Goal: Task Accomplishment & Management: Use online tool/utility

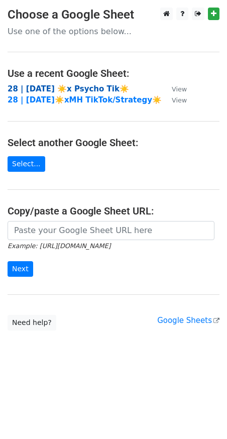
click at [52, 90] on strong "28 | SEP 7 ☀️x Psycho Tik☀️" at bounding box center [68, 88] width 121 height 9
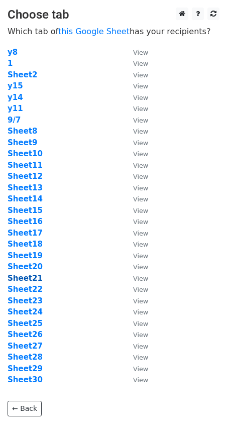
click at [33, 278] on strong "Sheet21" at bounding box center [25, 278] width 35 height 9
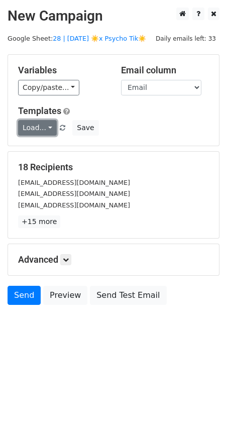
click at [41, 129] on link "Load..." at bounding box center [37, 128] width 39 height 16
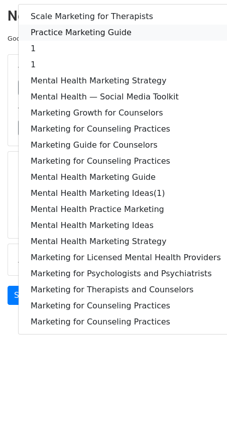
click at [89, 32] on link "Practice Marketing Guide" at bounding box center [126, 33] width 214 height 16
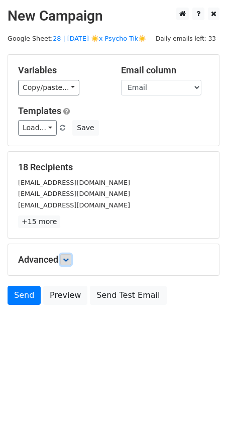
click at [67, 258] on icon at bounding box center [66, 260] width 6 height 6
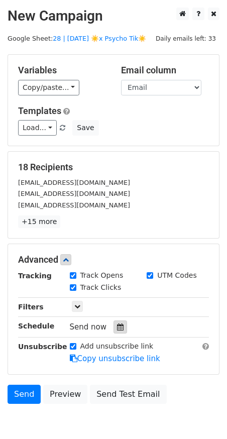
click at [117, 326] on icon at bounding box center [120, 326] width 7 height 7
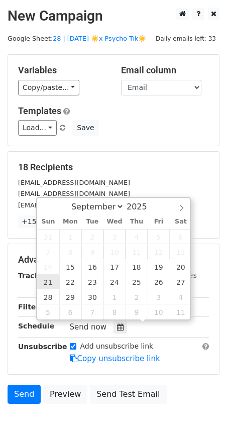
type input "2025-09-21 12:00"
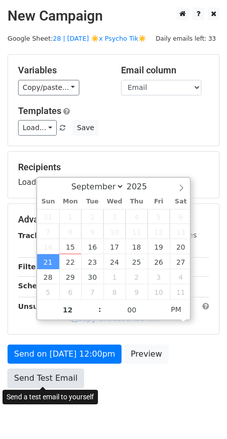
click at [46, 368] on link "Send Test Email" at bounding box center [46, 377] width 76 height 19
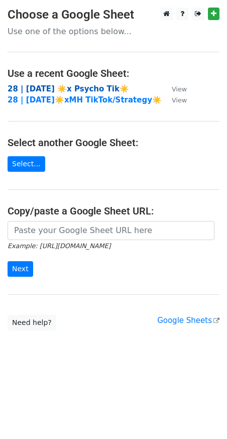
click at [74, 88] on strong "28 | SEP 7 ☀️x Psycho Tik☀️" at bounding box center [68, 88] width 121 height 9
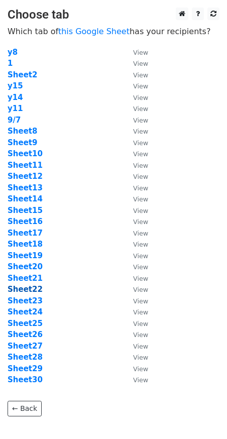
click at [26, 290] on strong "Sheet22" at bounding box center [25, 289] width 35 height 9
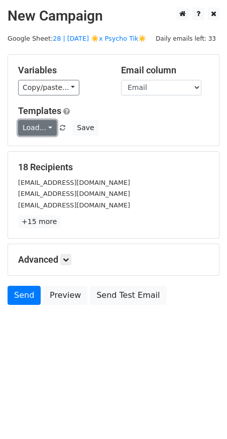
click at [34, 123] on link "Load..." at bounding box center [37, 128] width 39 height 16
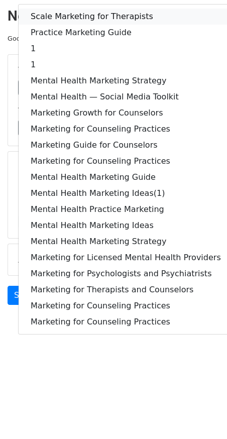
click at [67, 21] on link "Scale Marketing for Therapists" at bounding box center [126, 17] width 214 height 16
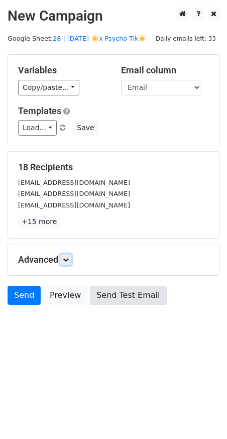
drag, startPoint x: 67, startPoint y: 256, endPoint x: 86, endPoint y: 292, distance: 40.6
click at [67, 257] on icon at bounding box center [66, 260] width 6 height 6
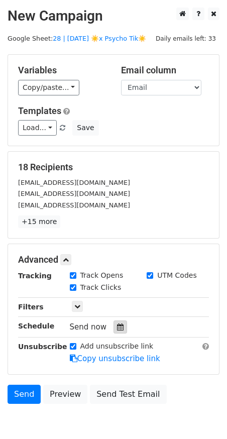
click at [118, 326] on icon at bounding box center [120, 326] width 7 height 7
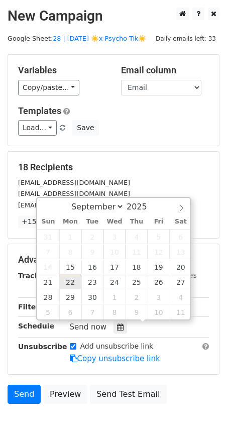
type input "[DATE] 12:00"
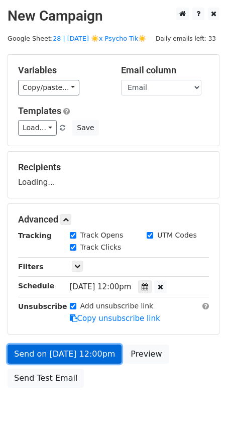
click at [71, 353] on link "Send on [DATE] 12:00pm" at bounding box center [65, 353] width 114 height 19
